Goal: Transaction & Acquisition: Purchase product/service

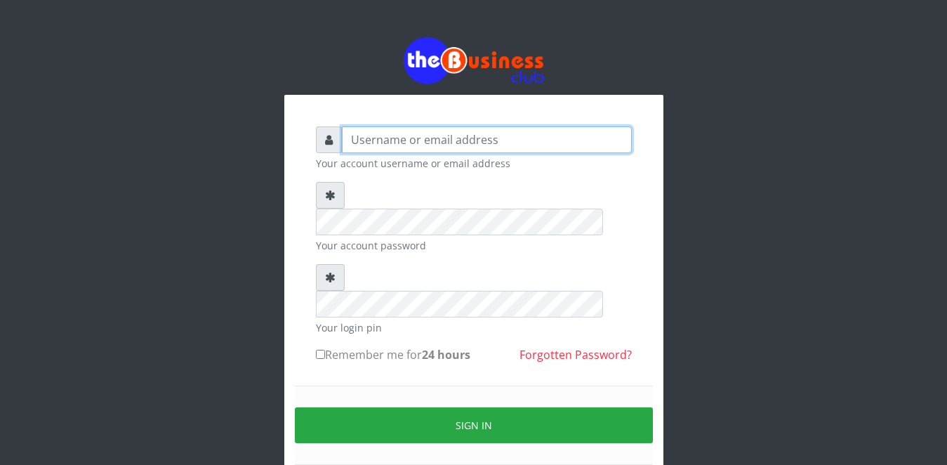
click at [409, 139] on input "text" at bounding box center [487, 139] width 290 height 27
type input "OMOLOLU"
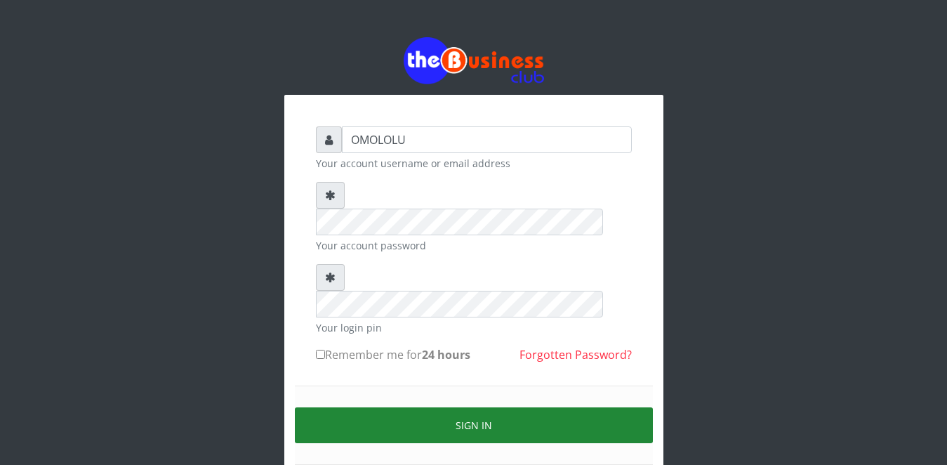
click at [402, 407] on button "Sign in" at bounding box center [474, 425] width 358 height 36
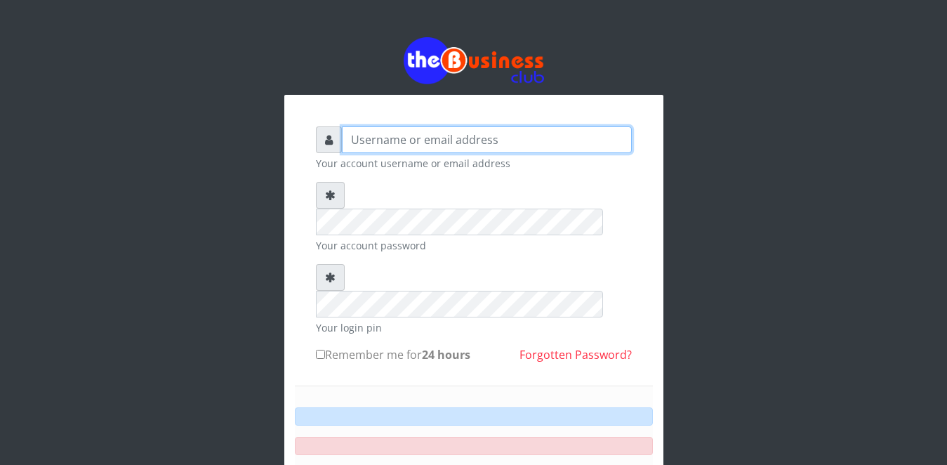
click at [357, 126] on input "text" at bounding box center [487, 139] width 290 height 27
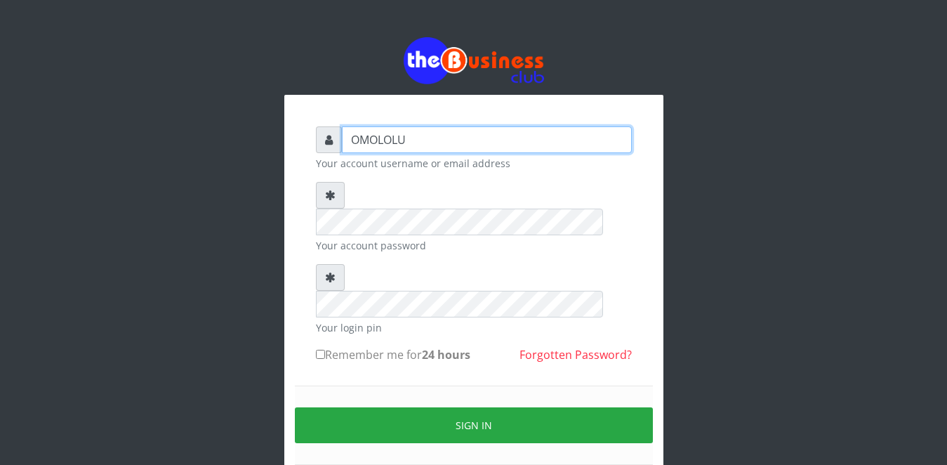
type input "OMOLOLU"
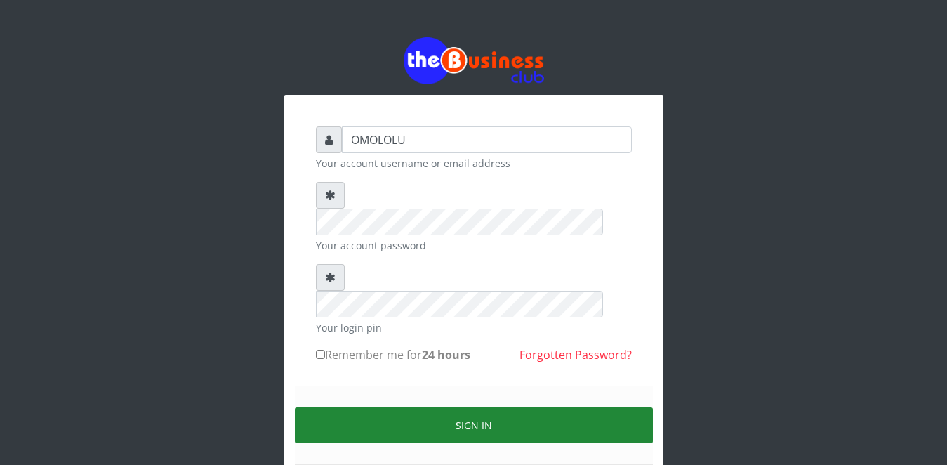
click at [378, 407] on button "Sign in" at bounding box center [474, 425] width 358 height 36
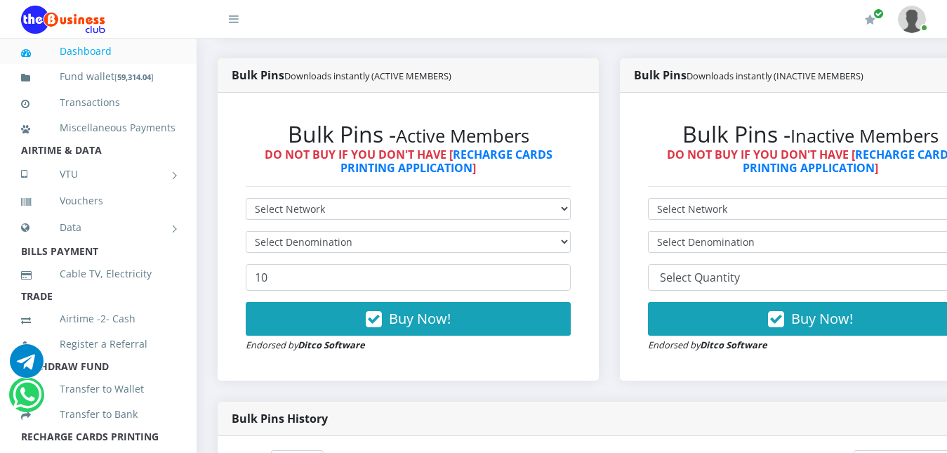
scroll to position [371, 0]
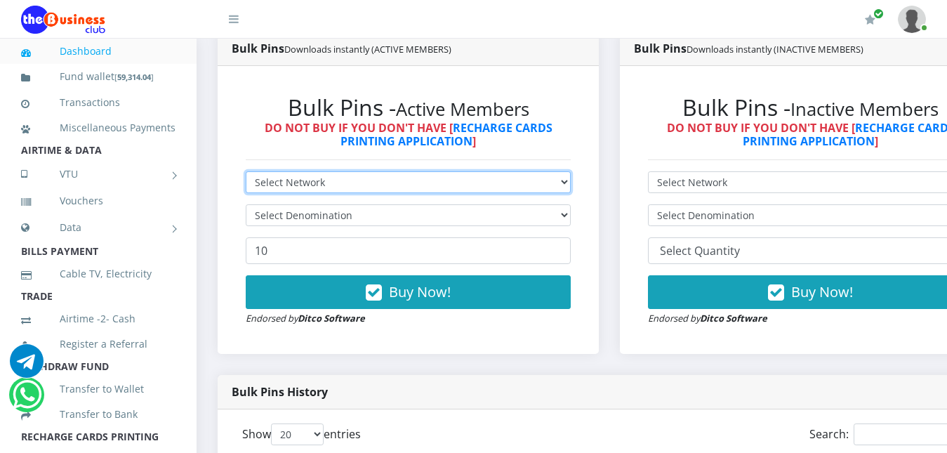
click at [489, 181] on select "Select Network MTN Globacom 9Mobile Airtel" at bounding box center [408, 182] width 325 height 22
select select "MTN"
click at [246, 171] on select "Select Network MTN Globacom 9Mobile Airtel" at bounding box center [408, 182] width 325 height 22
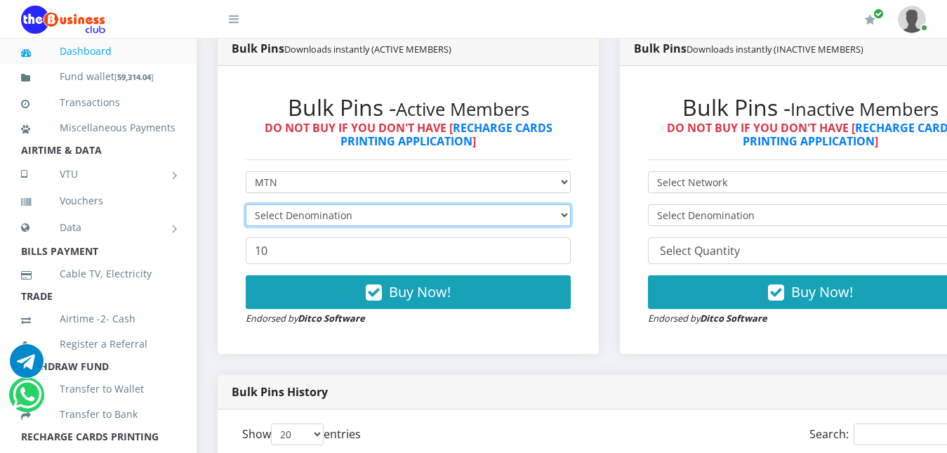
click at [454, 220] on select "Select Denomination" at bounding box center [408, 215] width 325 height 22
click at [452, 225] on select "Select Denomination" at bounding box center [408, 215] width 325 height 22
click at [452, 225] on select "Select Denomination MTN NGN100 - ₦96.99 MTN NGN200 - ₦193.98 MTN NGN400 - ₦387.…" at bounding box center [408, 215] width 325 height 22
select select "484.95-500"
click at [246, 204] on select "Select Denomination MTN NGN100 - ₦96.99 MTN NGN200 - ₦193.98 MTN NGN400 - ₦387.…" at bounding box center [408, 215] width 325 height 22
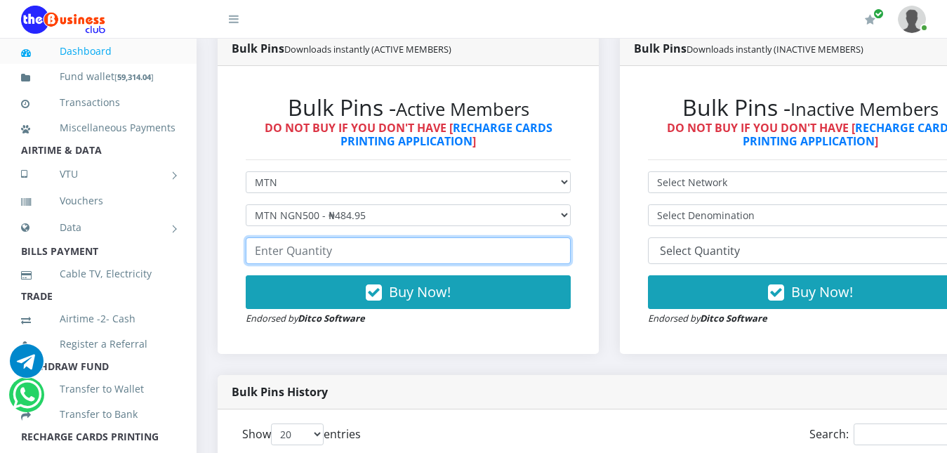
click at [397, 258] on input "number" at bounding box center [408, 250] width 325 height 27
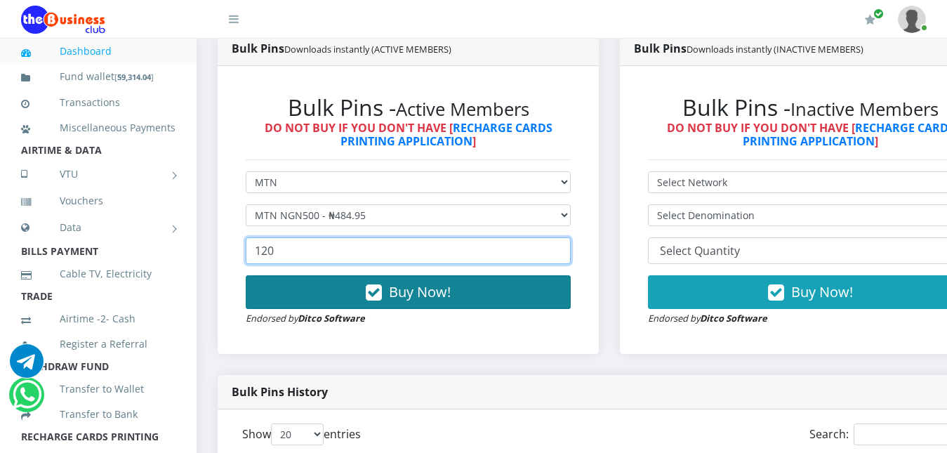
type input "120"
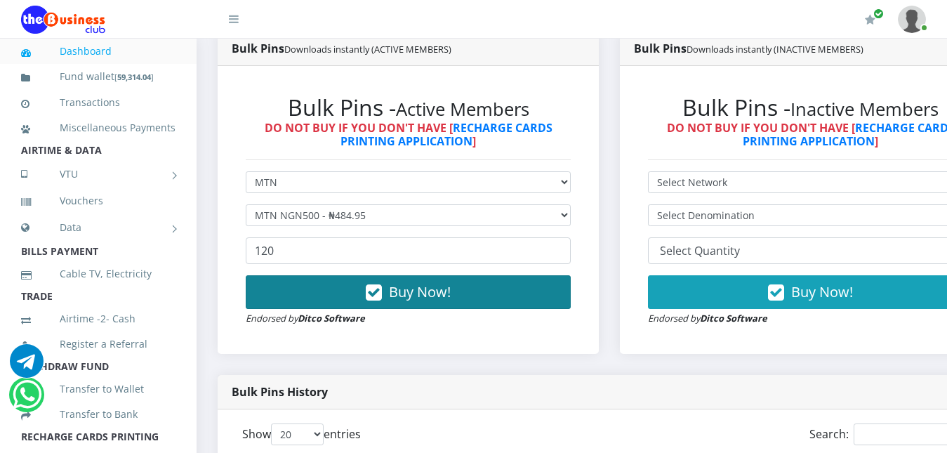
click at [409, 291] on span "Buy Now!" at bounding box center [420, 291] width 62 height 19
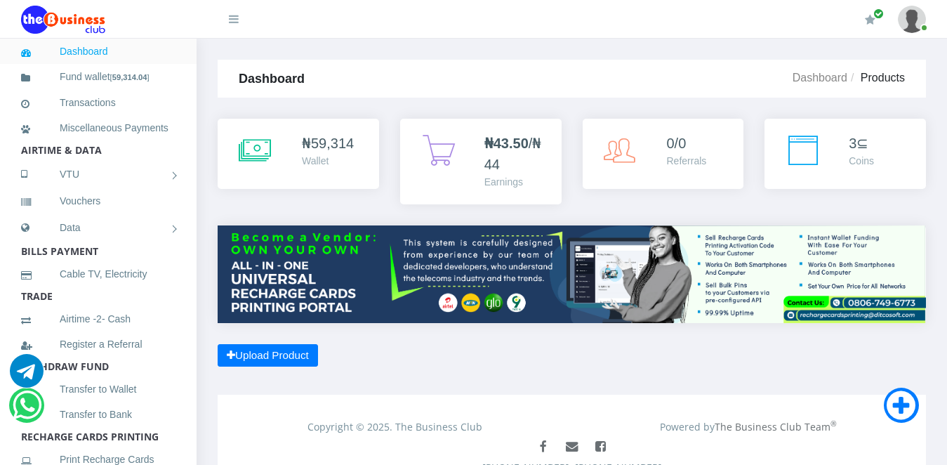
click at [858, 147] on div "3 ⊆" at bounding box center [861, 143] width 25 height 21
click at [852, 164] on div "Coins" at bounding box center [861, 161] width 25 height 15
click at [861, 145] on div "3 ⊆" at bounding box center [861, 143] width 25 height 21
click at [866, 144] on div "3 ⊆" at bounding box center [861, 143] width 25 height 21
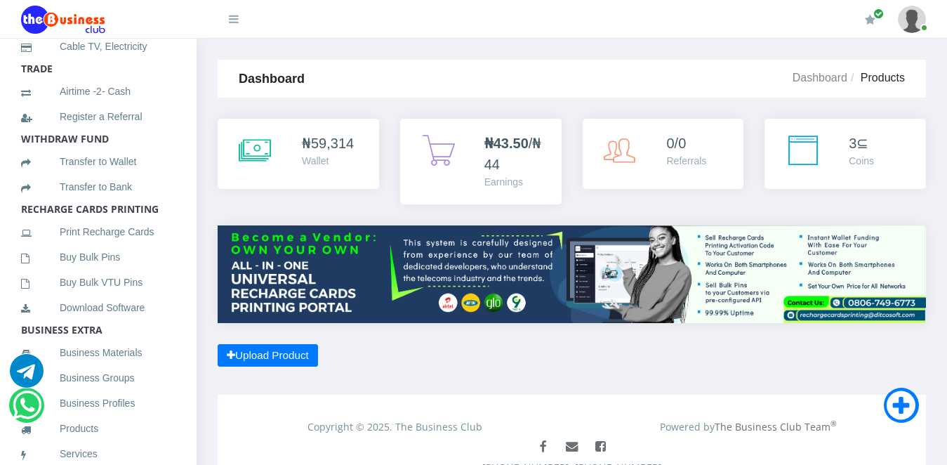
scroll to position [234, 0]
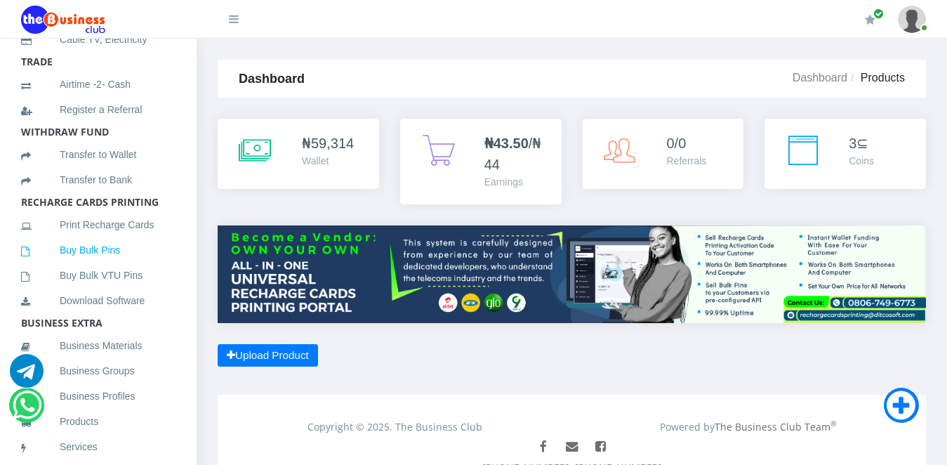
click at [114, 266] on link "Buy Bulk Pins" at bounding box center [98, 250] width 154 height 32
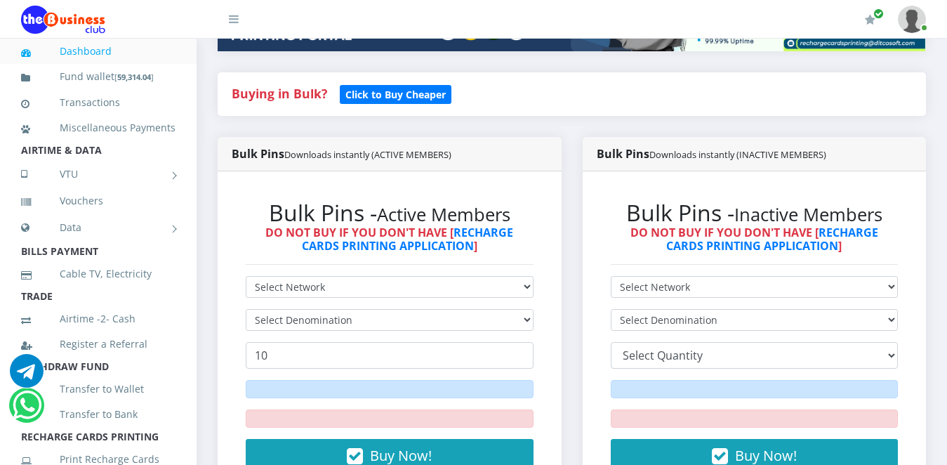
scroll to position [298, 0]
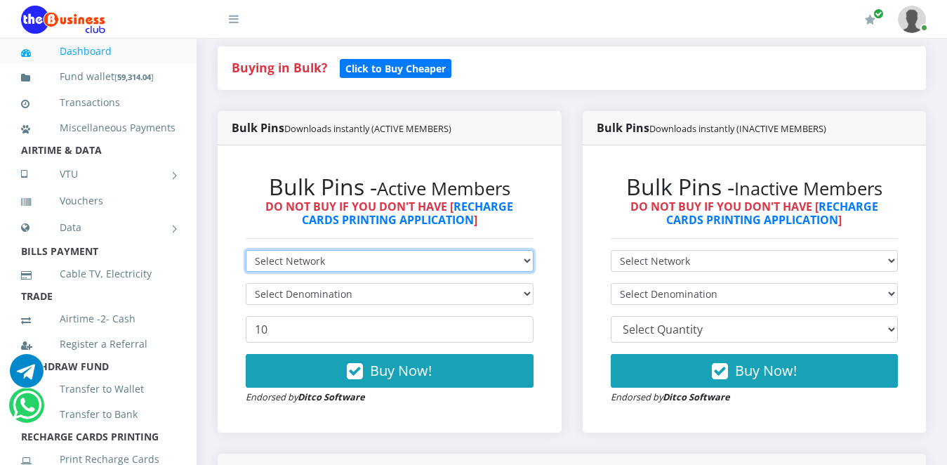
click at [470, 256] on select "Select Network MTN Globacom 9Mobile Airtel" at bounding box center [390, 261] width 288 height 22
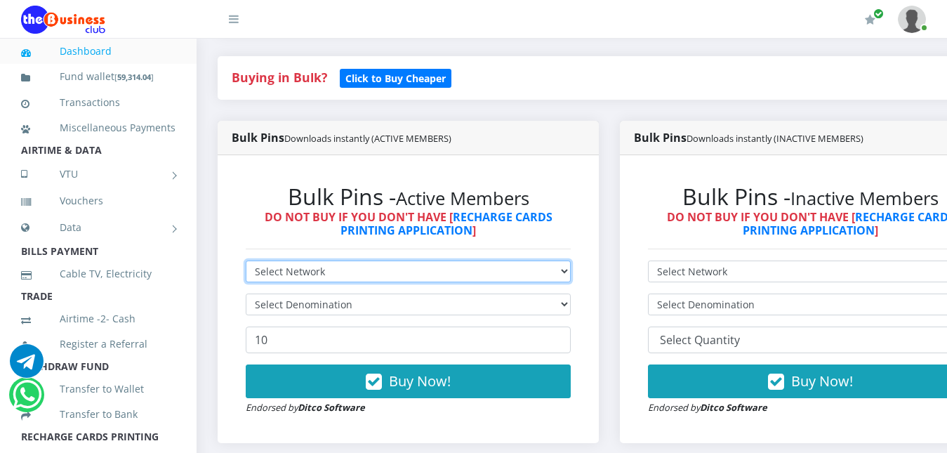
scroll to position [0, 0]
select select "MTN"
click at [246, 260] on select "Select Network MTN Globacom 9Mobile Airtel" at bounding box center [408, 271] width 325 height 22
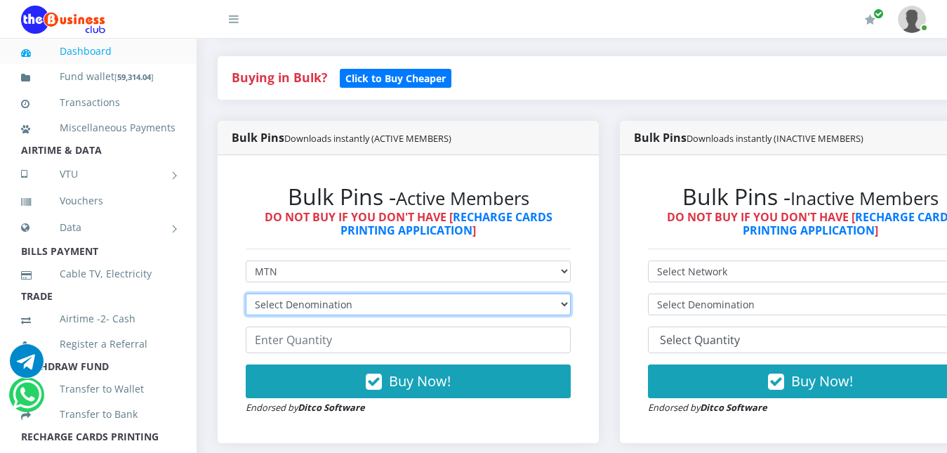
click at [444, 308] on select "Select Denomination MTN NGN100 - ₦96.99 MTN NGN200 - ₦193.98 MTN NGN400 - ₦387.…" at bounding box center [408, 304] width 325 height 22
select select "484.95-500"
click at [246, 293] on select "Select Denomination MTN NGN100 - ₦96.99 MTN NGN200 - ₦193.98 MTN NGN400 - ₦387.…" at bounding box center [408, 304] width 325 height 22
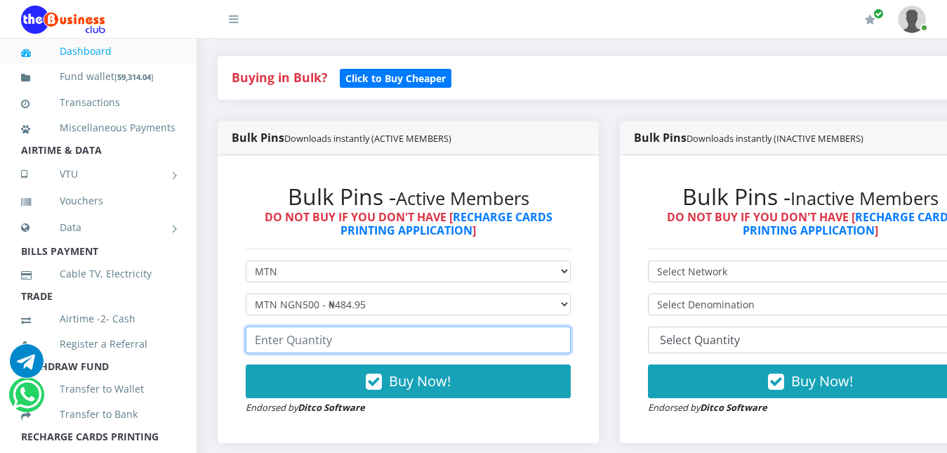
click at [369, 343] on input "number" at bounding box center [408, 339] width 325 height 27
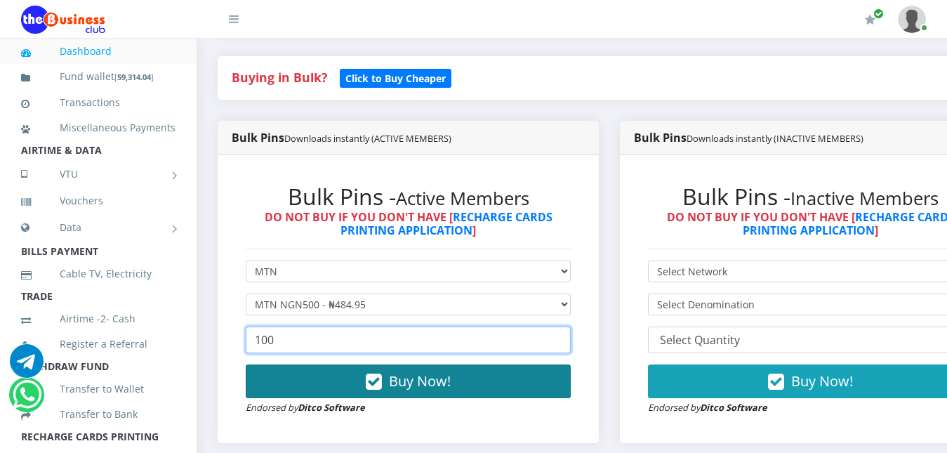
type input "100"
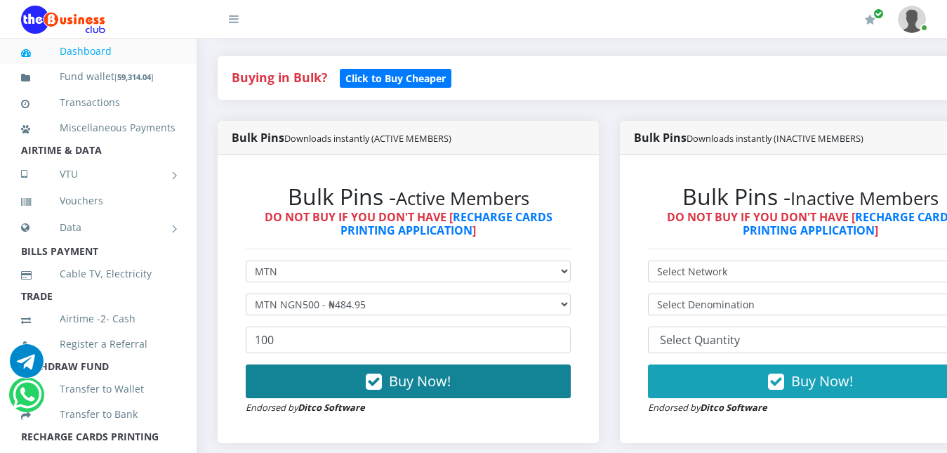
click at [506, 387] on button "Buy Now!" at bounding box center [408, 381] width 325 height 34
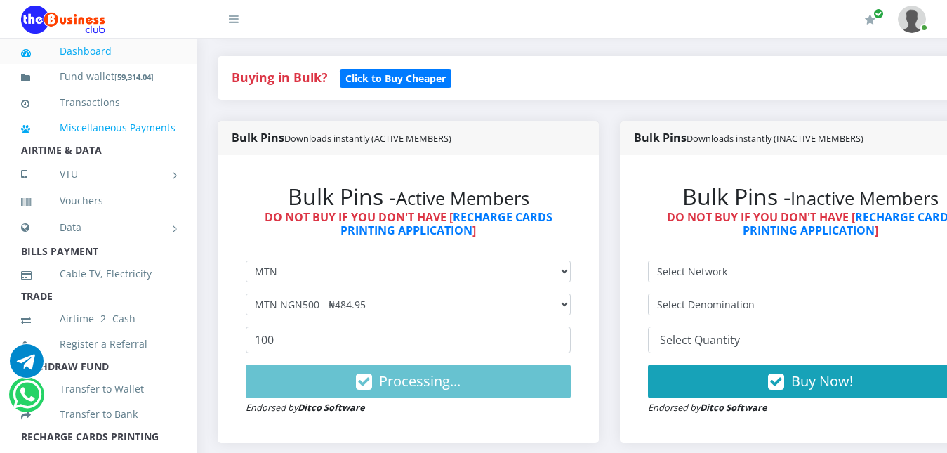
click at [128, 130] on link "Miscellaneous Payments" at bounding box center [98, 128] width 154 height 32
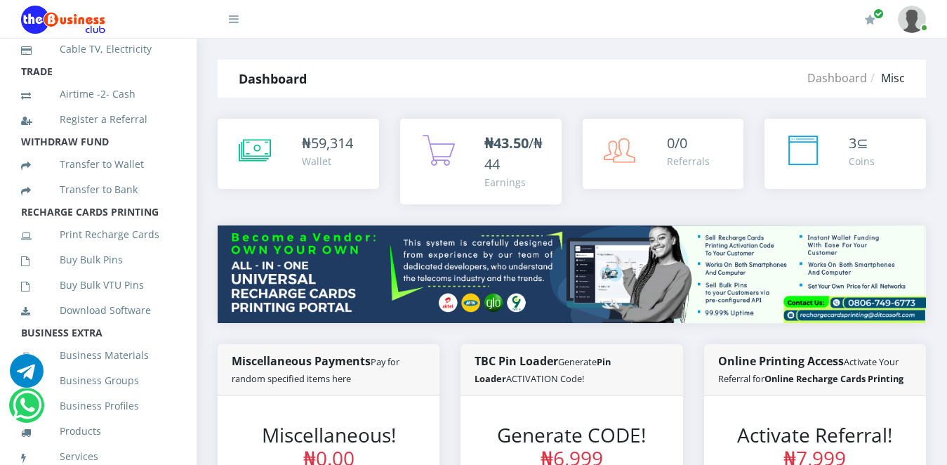
scroll to position [228, 0]
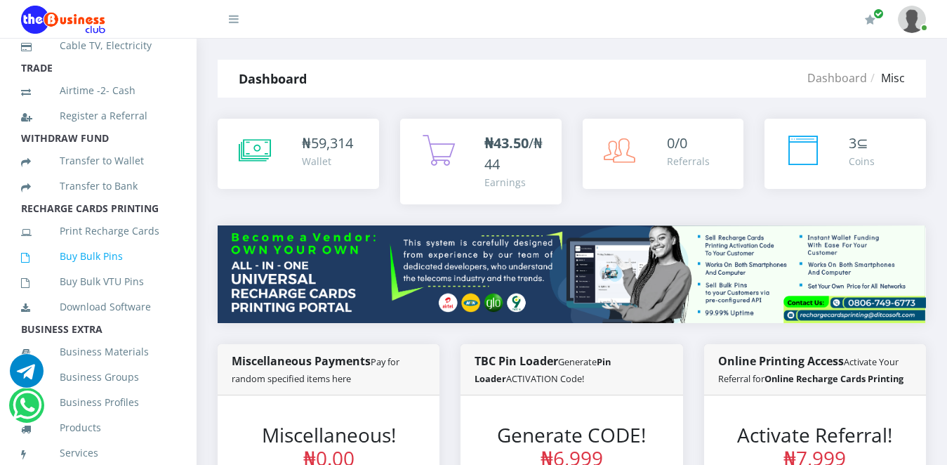
click at [117, 272] on link "Buy Bulk Pins" at bounding box center [98, 256] width 154 height 32
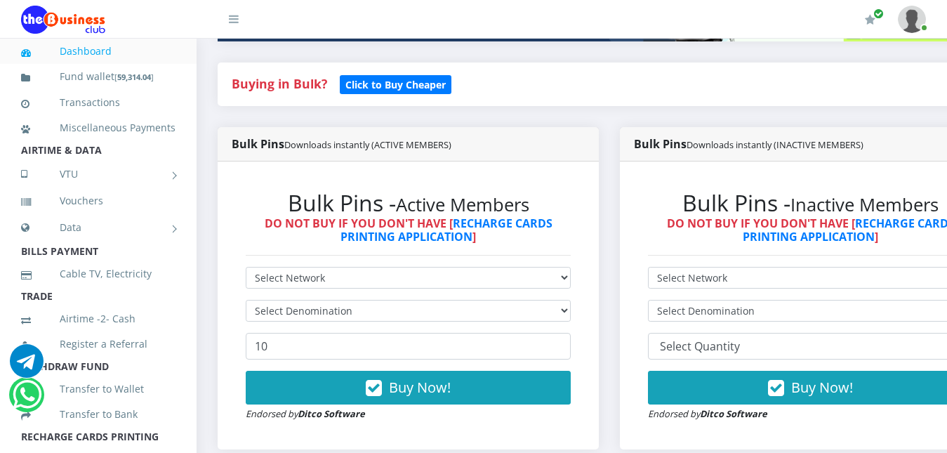
scroll to position [260, 0]
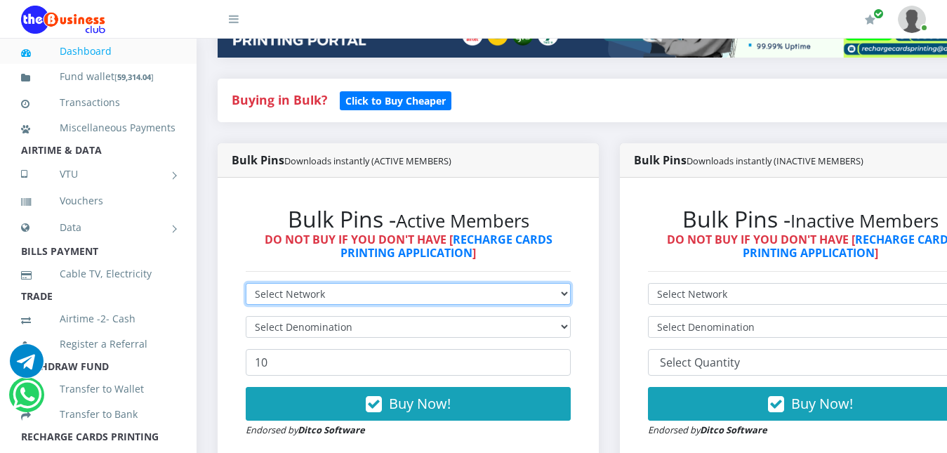
click at [381, 300] on select "Select Network MTN Globacom 9Mobile Airtel" at bounding box center [408, 294] width 325 height 22
select select "MTN"
click at [246, 283] on select "Select Network MTN Globacom 9Mobile Airtel" at bounding box center [408, 294] width 325 height 22
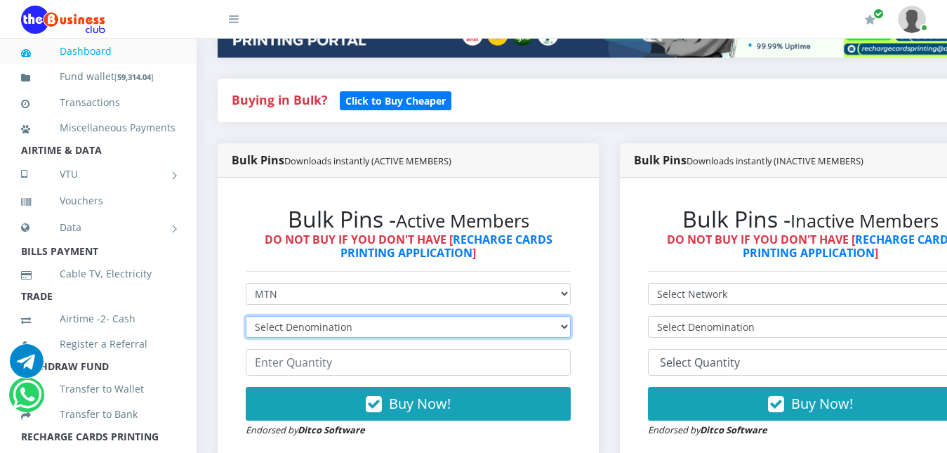
click at [373, 331] on select "Select Denomination MTN NGN100 - ₦96.99 MTN NGN200 - ₦193.98 MTN NGN400 - ₦387.…" at bounding box center [408, 327] width 325 height 22
select select "484.95-500"
click at [246, 316] on select "Select Denomination MTN NGN100 - ₦96.99 MTN NGN200 - ₦193.98 MTN NGN400 - ₦387.…" at bounding box center [408, 327] width 325 height 22
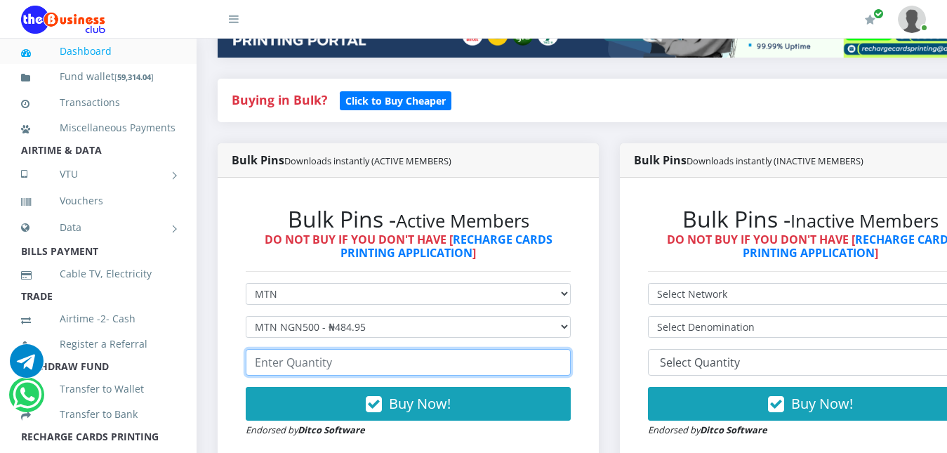
click at [328, 371] on input "number" at bounding box center [408, 362] width 325 height 27
click at [567, 361] on input "1" at bounding box center [408, 362] width 325 height 27
click at [567, 361] on input "2" at bounding box center [408, 362] width 325 height 27
click at [567, 361] on input "3" at bounding box center [408, 362] width 325 height 27
click at [567, 361] on input "4" at bounding box center [408, 362] width 325 height 27
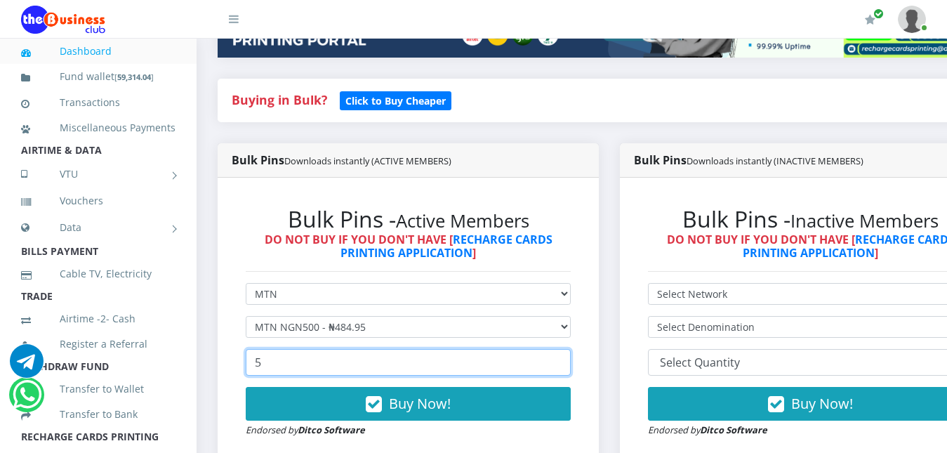
click at [567, 361] on input "5" at bounding box center [408, 362] width 325 height 27
click at [567, 361] on input "6" at bounding box center [408, 362] width 325 height 27
click at [567, 361] on input "7" at bounding box center [408, 362] width 325 height 27
click at [567, 361] on input "8" at bounding box center [408, 362] width 325 height 27
click at [567, 361] on input "9" at bounding box center [408, 362] width 325 height 27
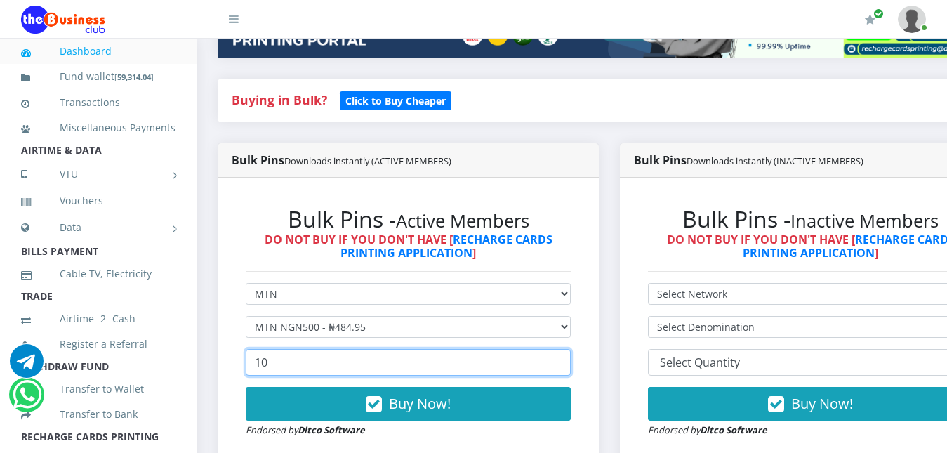
click at [567, 361] on input "10" at bounding box center [408, 362] width 325 height 27
click at [567, 361] on input "93" at bounding box center [408, 362] width 325 height 27
click at [567, 361] on input "94" at bounding box center [408, 362] width 325 height 27
click at [567, 361] on input "95" at bounding box center [408, 362] width 325 height 27
click at [567, 361] on input "96" at bounding box center [408, 362] width 325 height 27
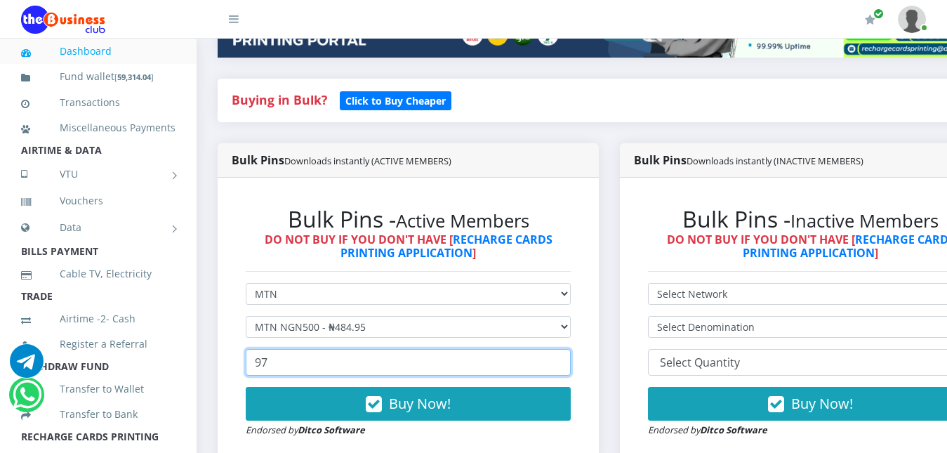
click at [567, 361] on input "97" at bounding box center [408, 362] width 325 height 27
click at [567, 361] on input "98" at bounding box center [408, 362] width 325 height 27
click at [567, 361] on input "99" at bounding box center [408, 362] width 325 height 27
click at [567, 361] on input "100" at bounding box center [408, 362] width 325 height 27
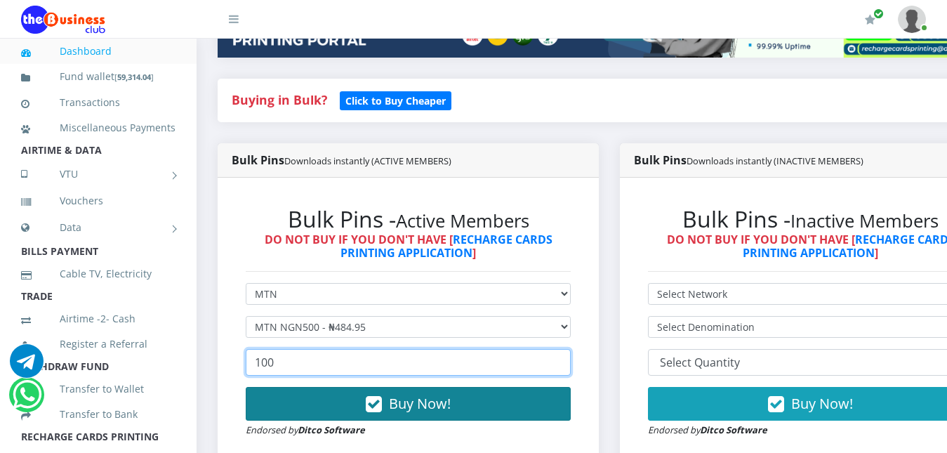
type input "100"
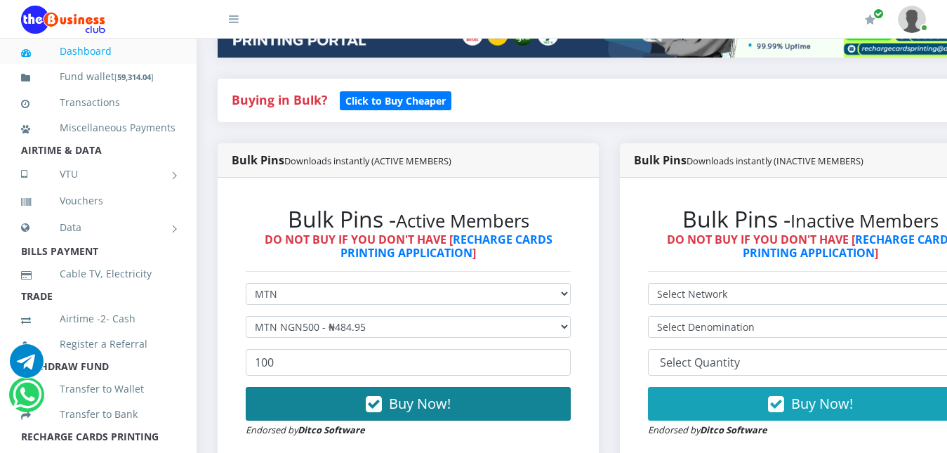
click at [502, 406] on button "Buy Now!" at bounding box center [408, 404] width 325 height 34
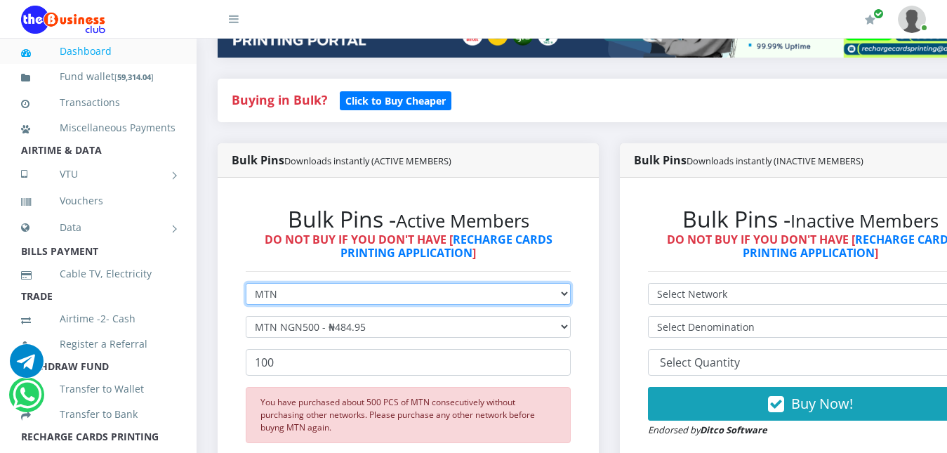
click at [472, 302] on select "Select Network MTN Globacom 9Mobile Airtel" at bounding box center [408, 294] width 325 height 22
select select "Airtel"
click at [246, 283] on select "Select Network MTN Globacom 9Mobile Airtel" at bounding box center [408, 294] width 325 height 22
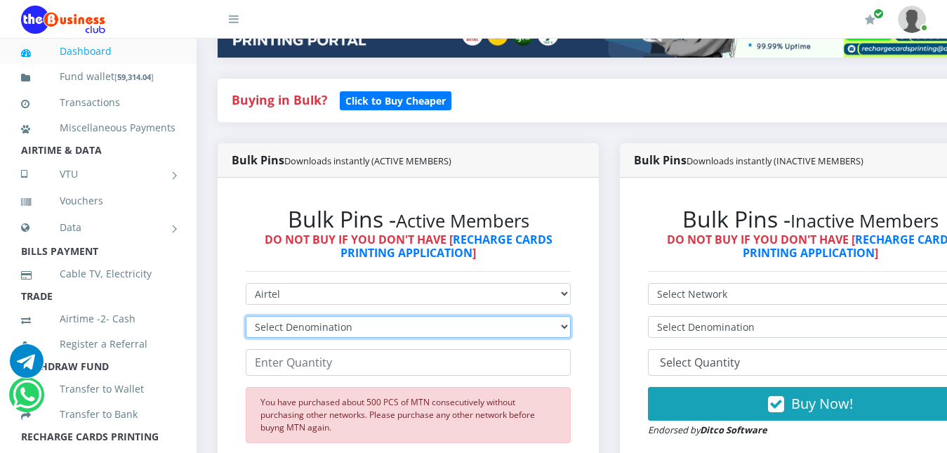
click at [437, 328] on select "Select Denomination Airtel NGN100 - ₦96.38 Airtel NGN200 - ₦192.76 Airtel NGN50…" at bounding box center [408, 327] width 325 height 22
